Goal: Task Accomplishment & Management: Manage account settings

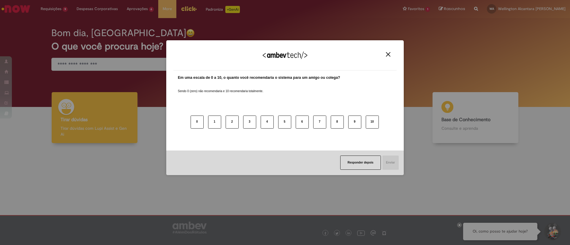
click at [391, 55] on button "Close" at bounding box center [388, 54] width 8 height 5
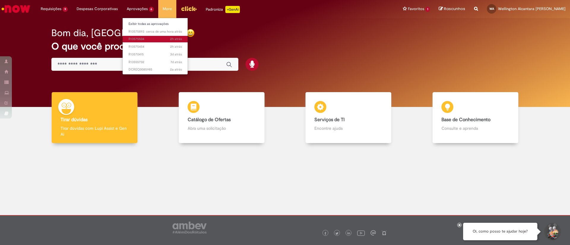
click at [138, 36] on link "2h atrás 2 horas atrás R13575504" at bounding box center [155, 39] width 65 height 7
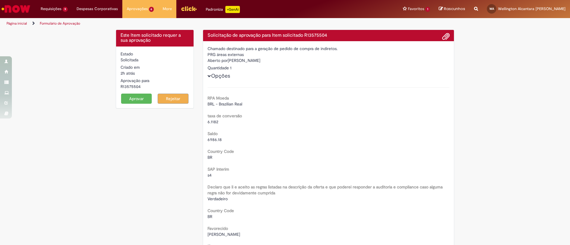
click at [136, 96] on button "Aprovar" at bounding box center [136, 99] width 31 height 10
click at [133, 98] on button "Aprovar" at bounding box center [136, 99] width 31 height 10
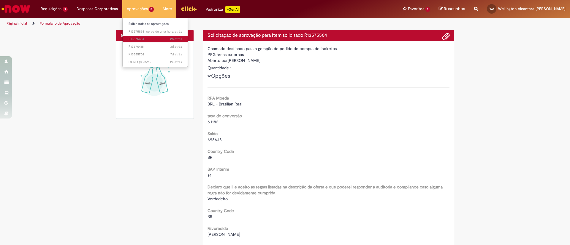
click at [138, 39] on span "2h atrás 2 horas atrás R13575454" at bounding box center [154, 39] width 53 height 5
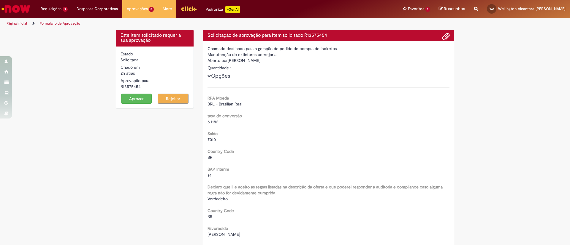
click at [133, 101] on button "Aprovar" at bounding box center [136, 99] width 31 height 10
